Goal: Information Seeking & Learning: Learn about a topic

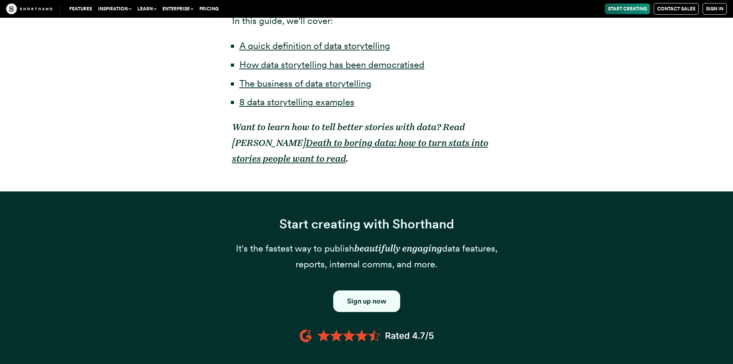
scroll to position [615, 0]
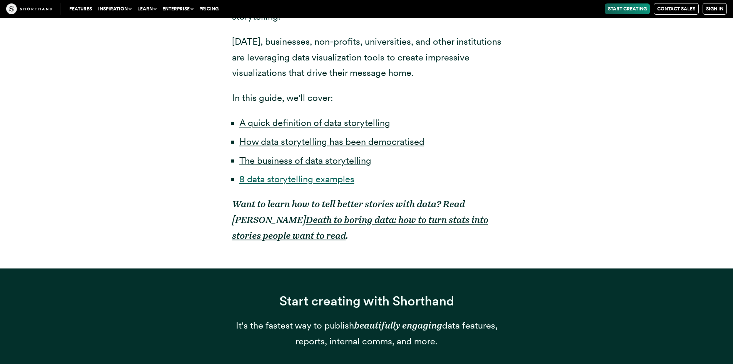
click at [284, 173] on link "8 data storytelling examples" at bounding box center [296, 178] width 115 height 11
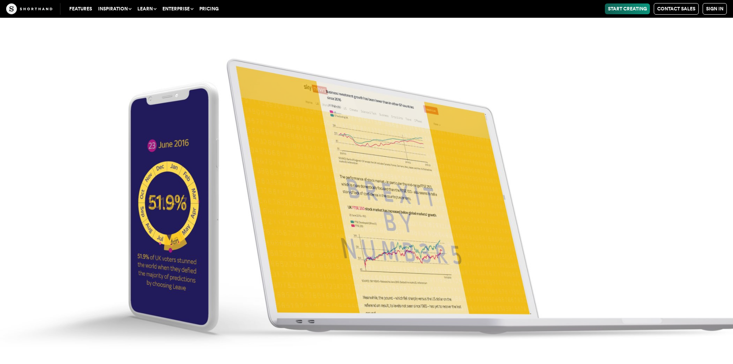
scroll to position [3385, 0]
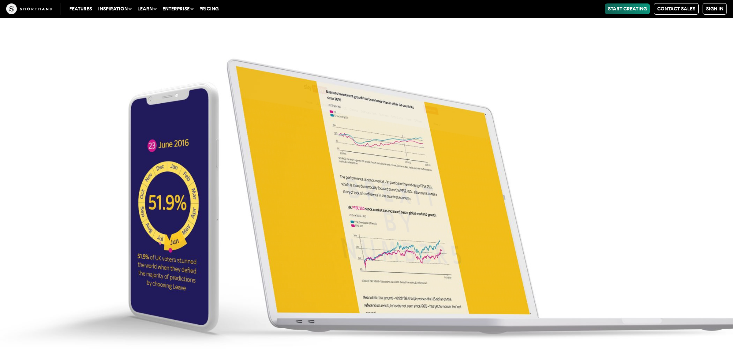
click at [390, 184] on img at bounding box center [366, 182] width 733 height 364
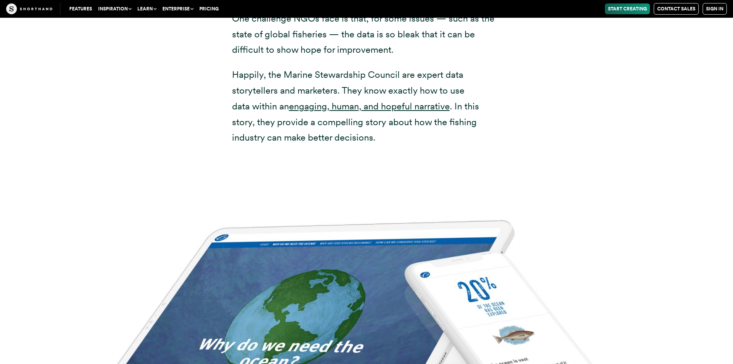
scroll to position [7771, 0]
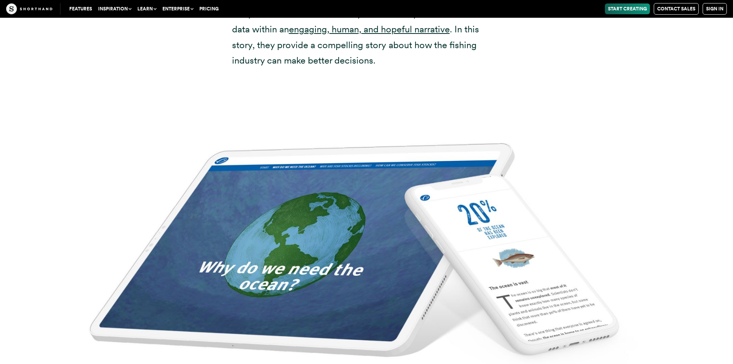
click at [507, 240] on img at bounding box center [366, 260] width 733 height 364
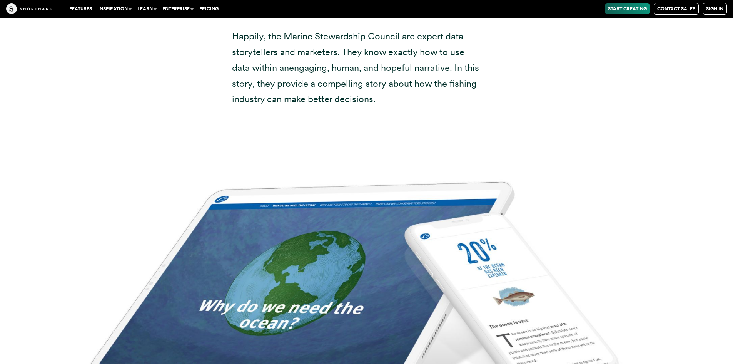
scroll to position [7886, 0]
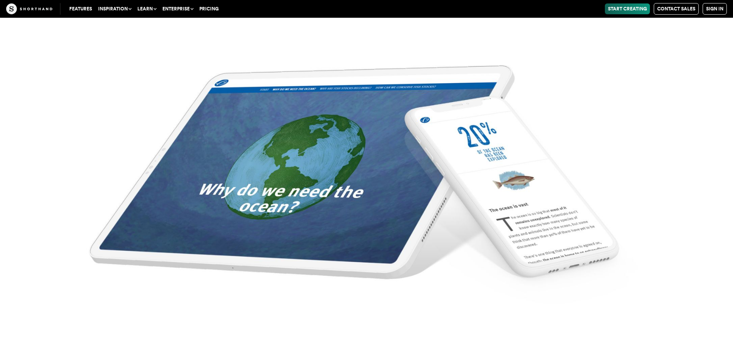
click at [525, 197] on img at bounding box center [366, 182] width 733 height 364
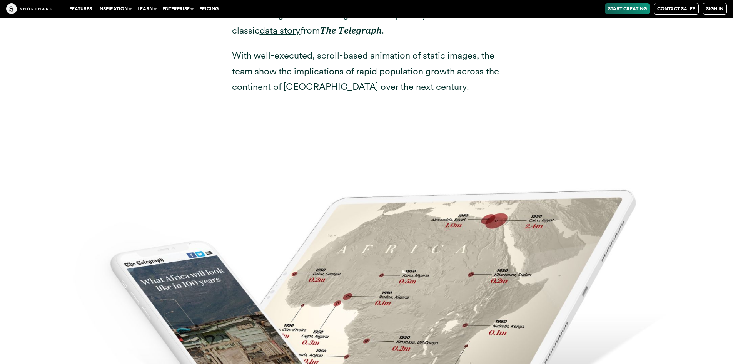
scroll to position [8771, 0]
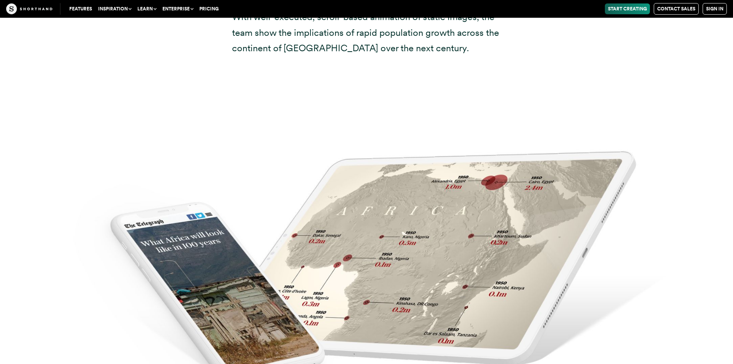
click at [239, 239] on img at bounding box center [366, 247] width 733 height 364
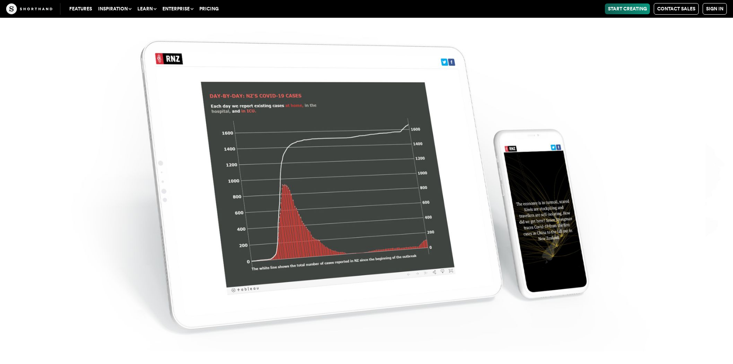
scroll to position [10351, 0]
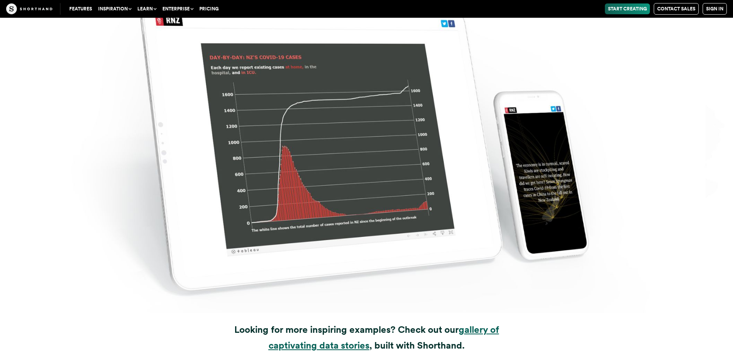
click at [332, 324] on strong "gallery of captivating data stories" at bounding box center [384, 337] width 230 height 27
